Goal: Understand site structure: Grasp the organization and layout of the website

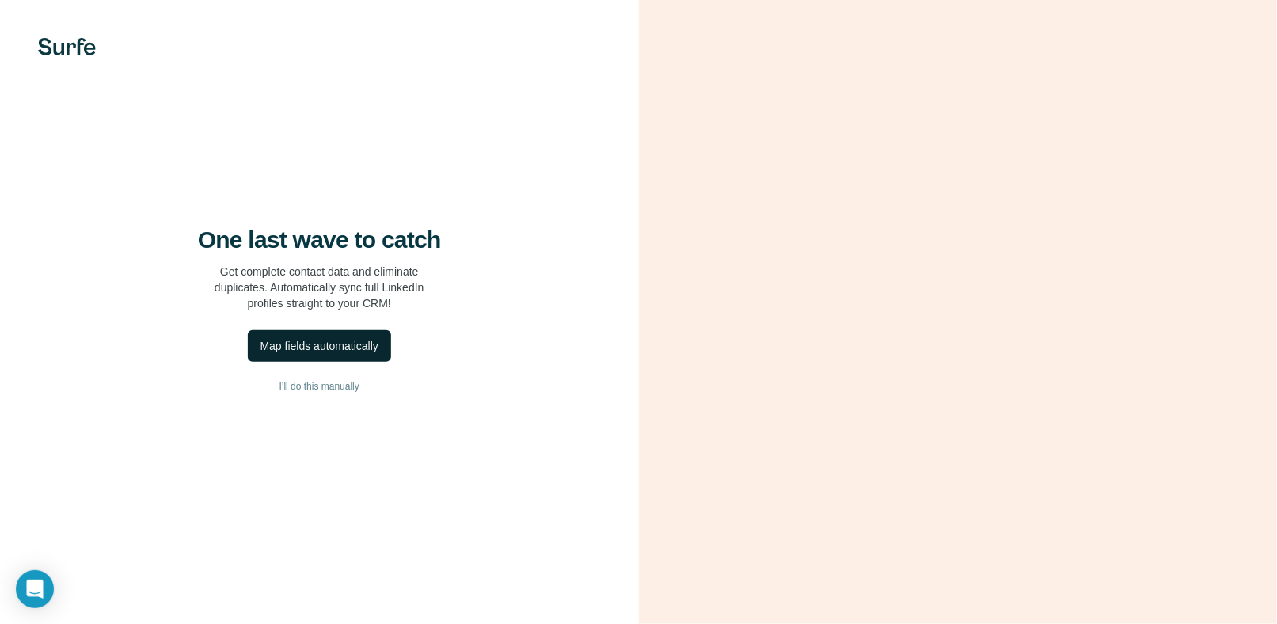
click at [346, 354] on div "Map fields automatically" at bounding box center [320, 346] width 118 height 16
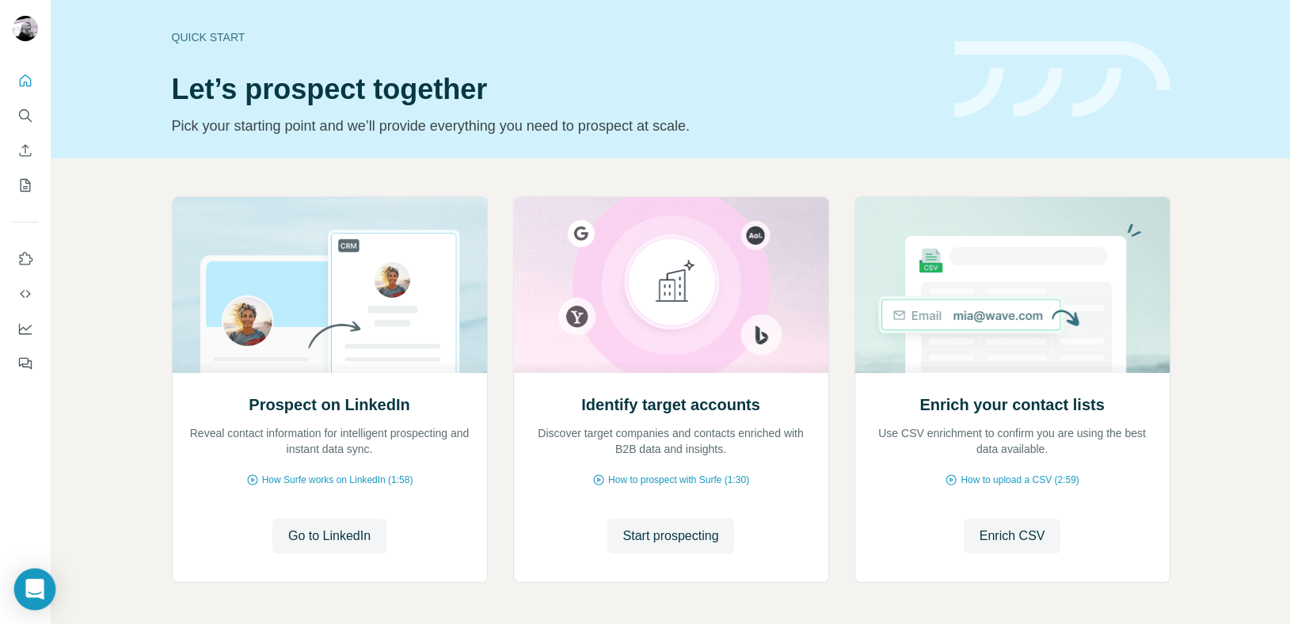
click at [29, 583] on icon "Open Intercom Messenger" at bounding box center [34, 589] width 18 height 21
click at [1124, 55] on img at bounding box center [1062, 79] width 216 height 77
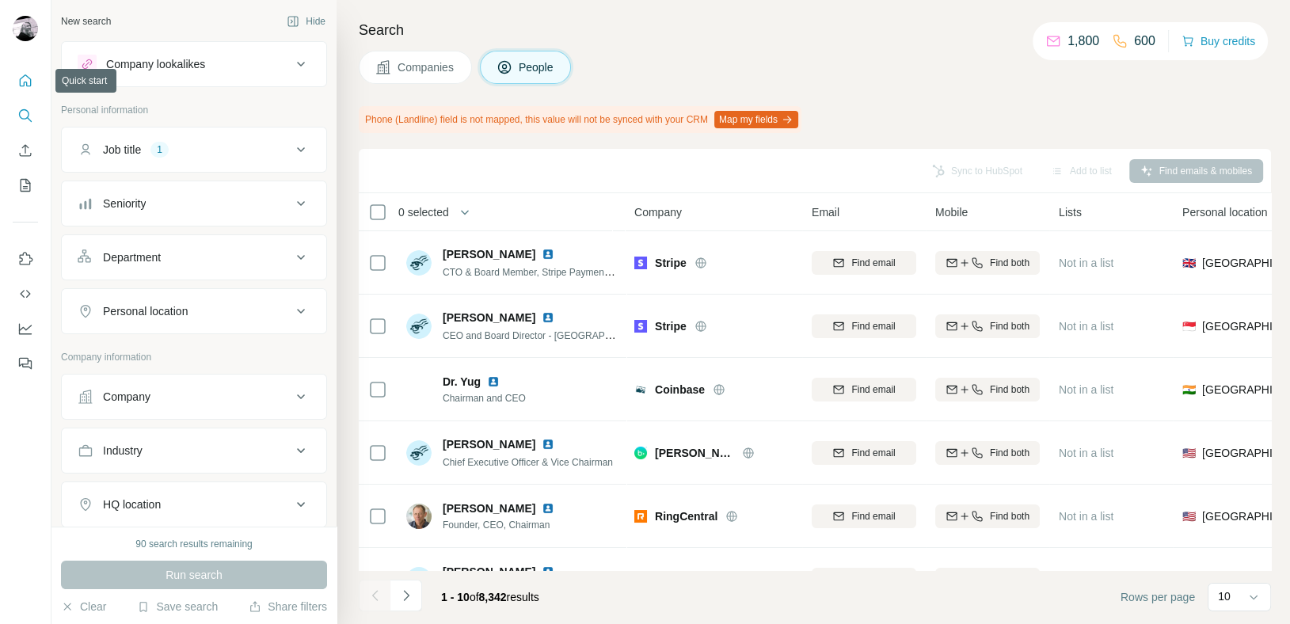
click at [28, 78] on icon "Quick start" at bounding box center [25, 81] width 16 height 16
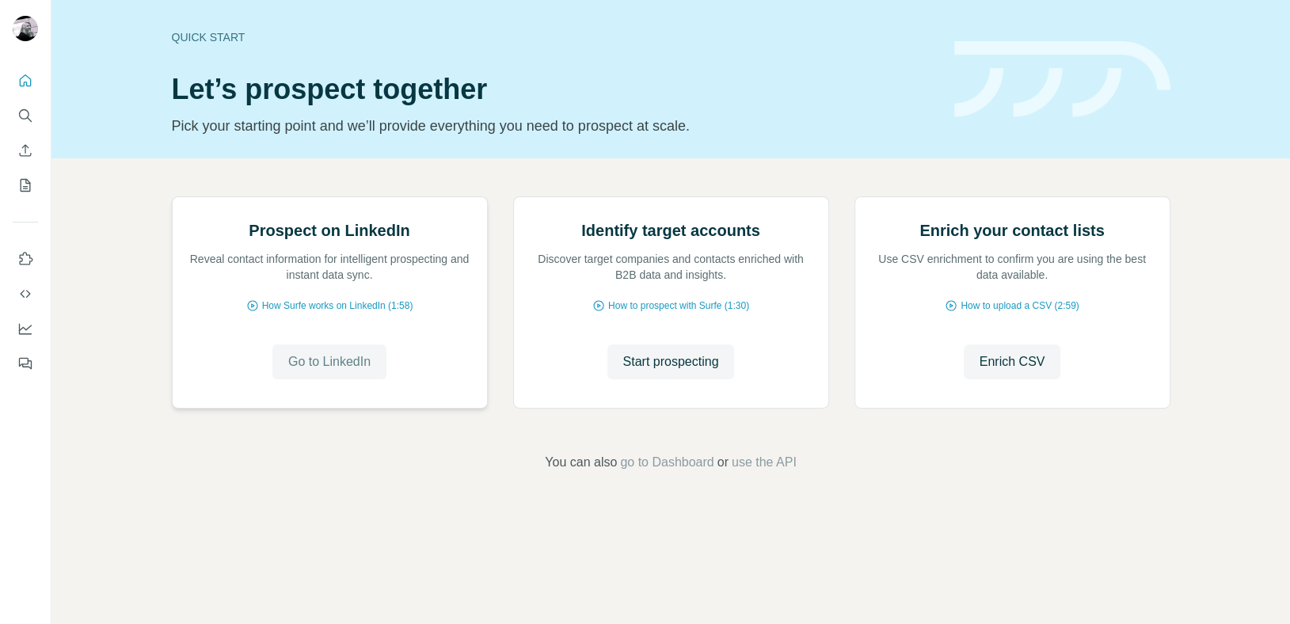
click at [327, 371] on span "Go to LinkedIn" at bounding box center [329, 361] width 82 height 19
